Goal: Find specific page/section

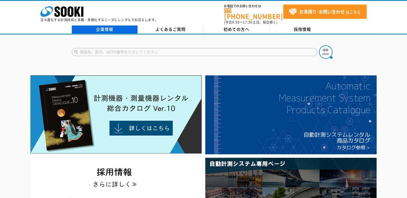
click at [115, 27] on link "企業情報" at bounding box center [105, 30] width 66 height 8
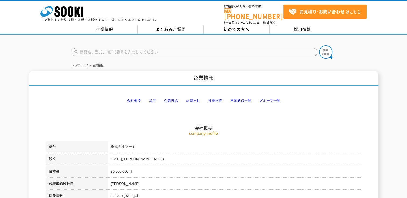
click at [244, 99] on link "事業拠点一覧" at bounding box center [240, 101] width 21 height 4
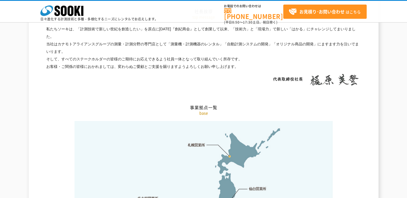
scroll to position [1079, 0]
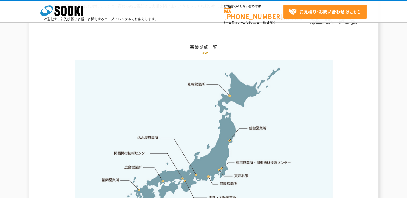
click at [227, 83] on img at bounding box center [203, 144] width 258 height 169
click at [193, 82] on link "札幌営業所" at bounding box center [196, 84] width 17 height 5
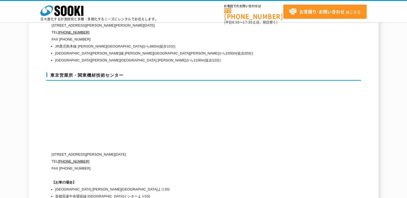
scroll to position [2295, 0]
